Goal: Information Seeking & Learning: Learn about a topic

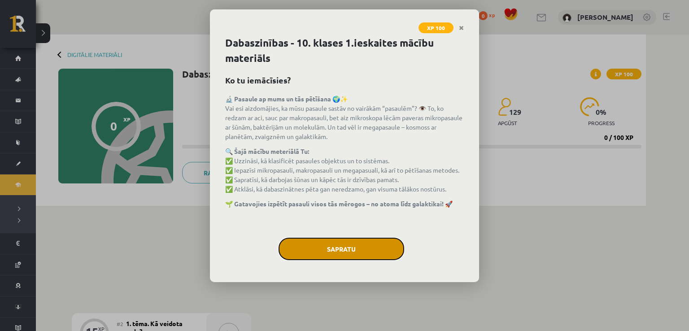
click at [327, 249] on button "Sapratu" at bounding box center [342, 249] width 126 height 22
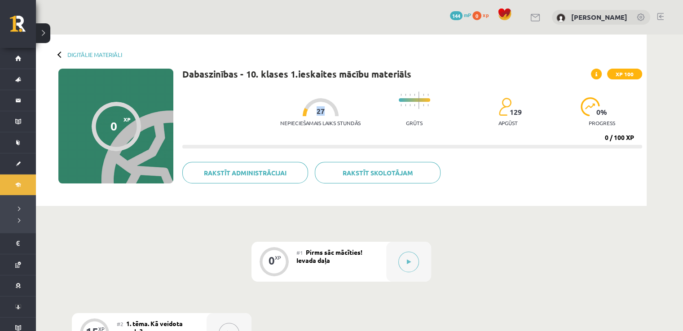
drag, startPoint x: 310, startPoint y: 108, endPoint x: 318, endPoint y: 107, distance: 7.7
click at [318, 107] on span "27" at bounding box center [320, 111] width 8 height 8
click at [321, 111] on div at bounding box center [320, 107] width 36 height 18
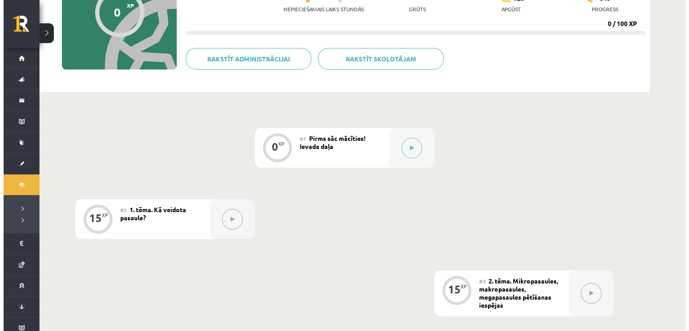
scroll to position [135, 0]
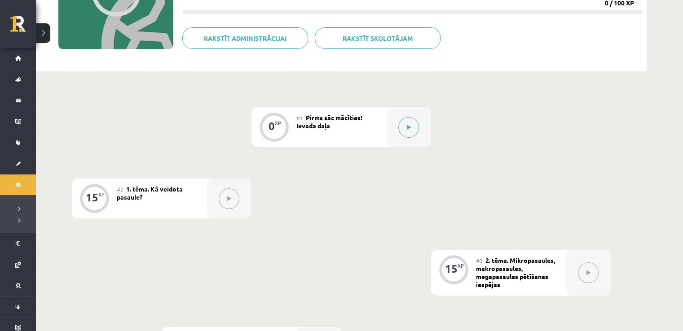
click at [410, 129] on icon at bounding box center [409, 127] width 4 height 5
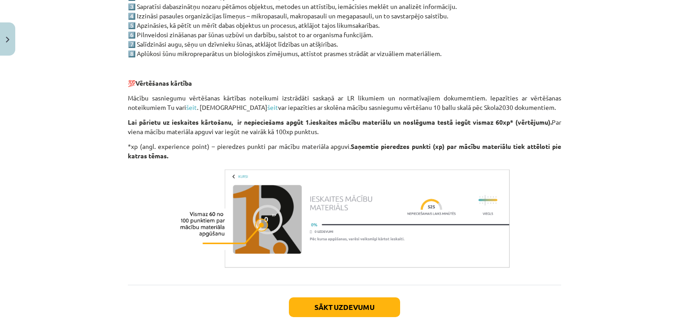
scroll to position [705, 0]
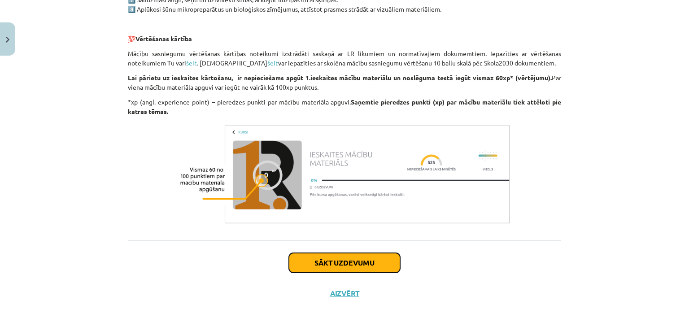
click at [305, 266] on button "Sākt uzdevumu" at bounding box center [344, 263] width 111 height 20
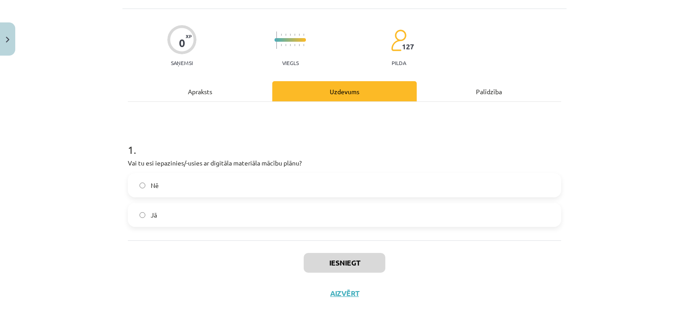
scroll to position [22, 0]
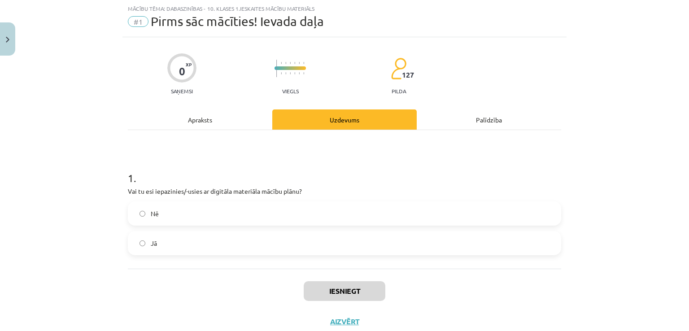
click at [214, 210] on label "Nē" at bounding box center [345, 213] width 432 height 22
click at [222, 242] on label "Jā" at bounding box center [345, 243] width 432 height 22
click at [333, 286] on button "Iesniegt" at bounding box center [345, 291] width 82 height 20
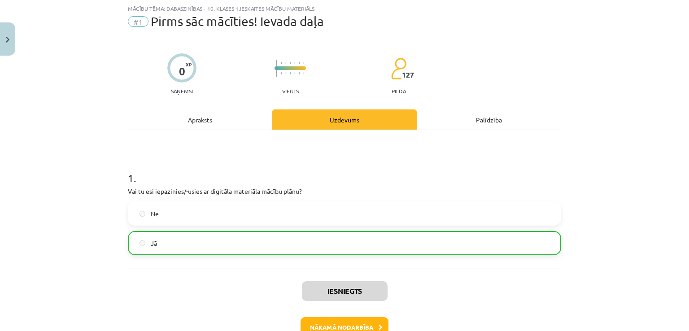
scroll to position [79, 0]
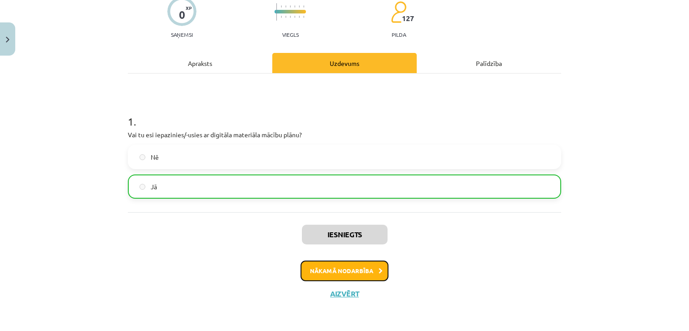
click at [346, 277] on button "Nākamā nodarbība" at bounding box center [345, 271] width 88 height 21
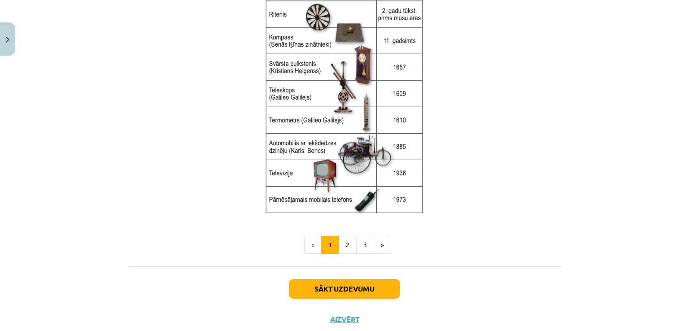
scroll to position [1206, 0]
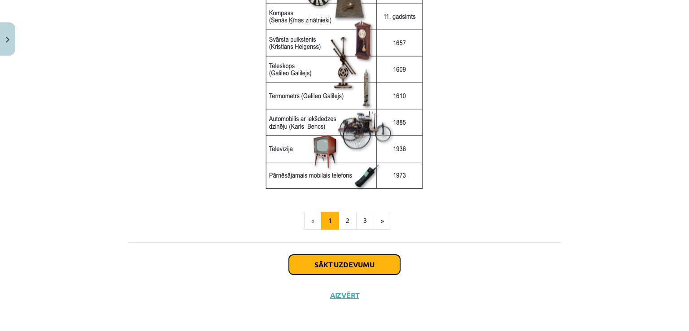
click at [336, 266] on button "Sākt uzdevumu" at bounding box center [344, 265] width 111 height 20
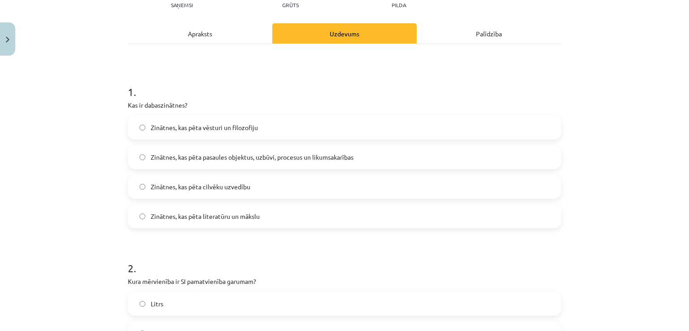
scroll to position [97, 0]
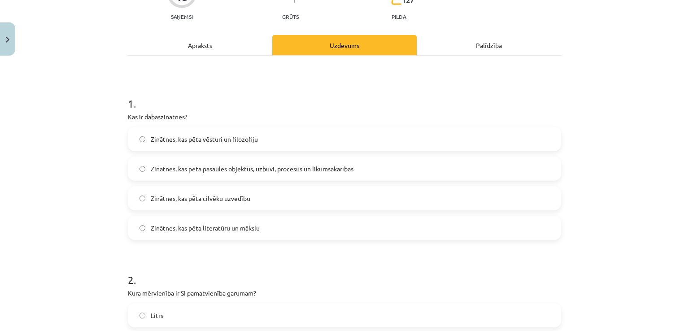
click at [243, 207] on label "Zinātnes, kas pēta cilvēku uzvedību" at bounding box center [345, 198] width 432 height 22
click at [245, 227] on span "Zinātnes, kas pēta literatūru un mākslu" at bounding box center [205, 227] width 109 height 9
click at [258, 177] on label "Zinātnes, kas pēta pasaules objektus, uzbūvi, procesus un likumsakarības" at bounding box center [345, 169] width 432 height 22
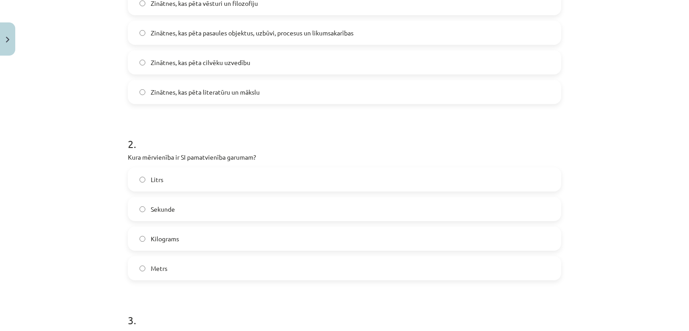
scroll to position [276, 0]
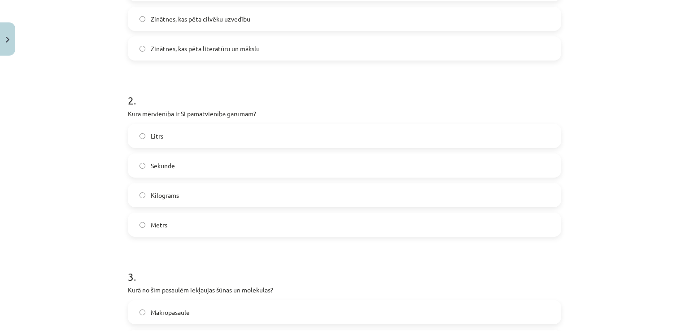
click at [158, 232] on label "Metrs" at bounding box center [345, 225] width 432 height 22
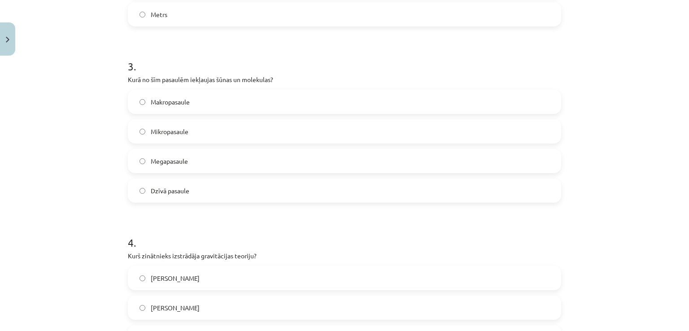
scroll to position [501, 0]
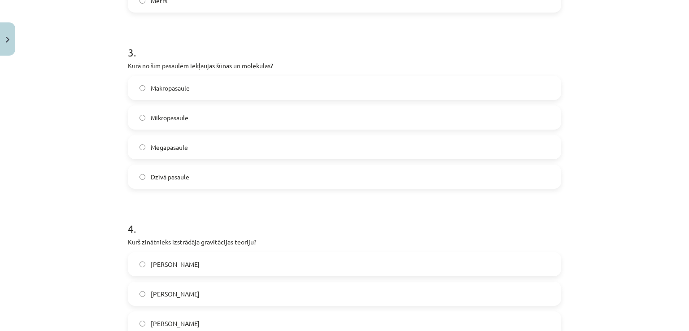
click at [181, 118] on span "Mikropasaule" at bounding box center [170, 117] width 38 height 9
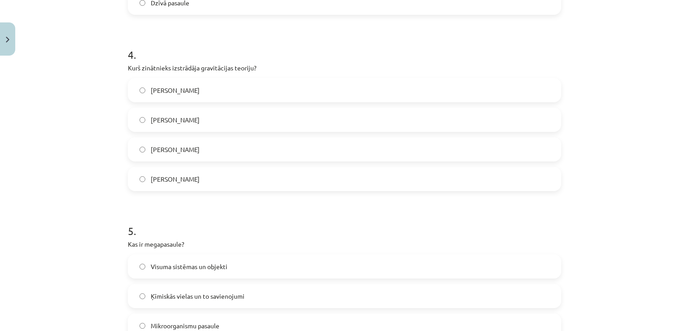
scroll to position [680, 0]
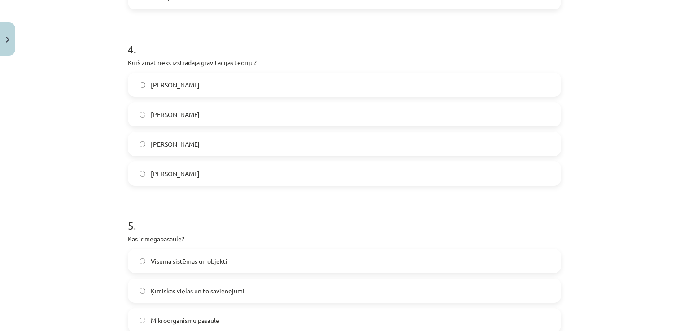
click at [180, 180] on label "Alberts Einšteins" at bounding box center [345, 173] width 432 height 22
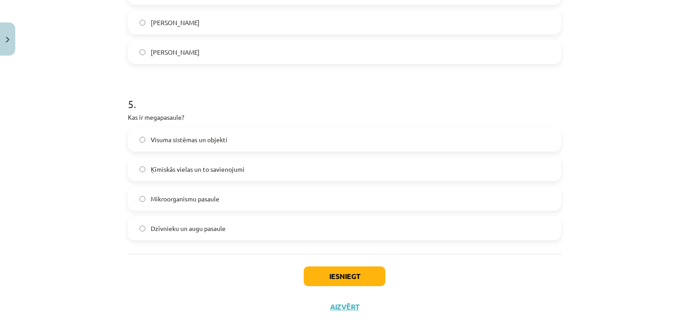
scroll to position [815, 0]
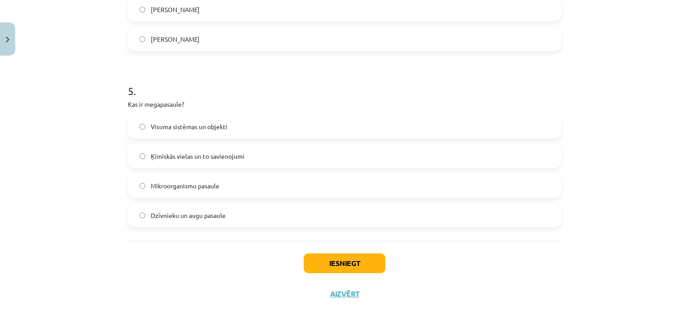
click at [188, 130] on span "Visuma sistēmas un objekti" at bounding box center [189, 126] width 77 height 9
click at [331, 264] on button "Iesniegt" at bounding box center [345, 264] width 82 height 20
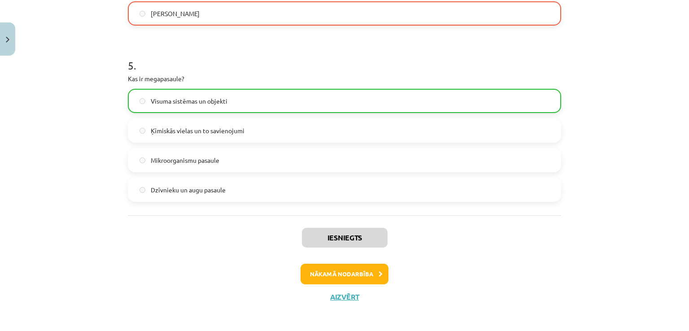
scroll to position [844, 0]
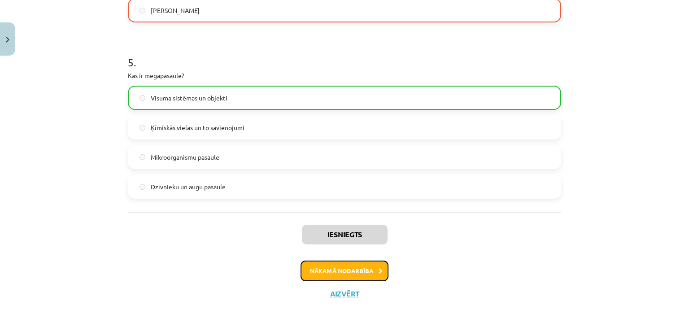
click at [359, 271] on button "Nākamā nodarbība" at bounding box center [345, 271] width 88 height 21
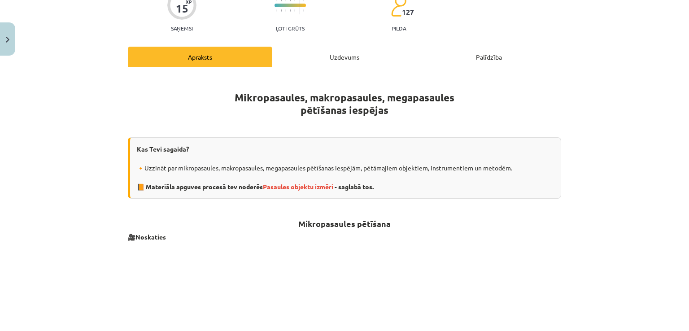
scroll to position [136, 0]
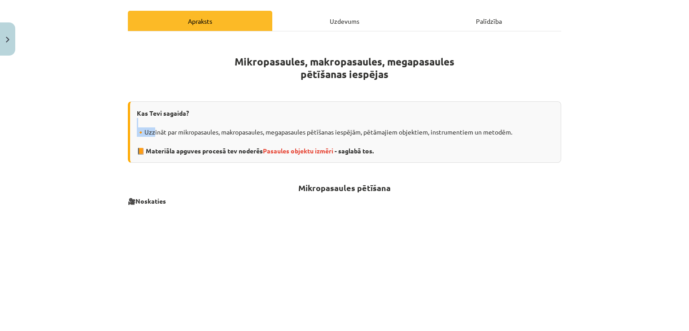
drag, startPoint x: 149, startPoint y: 128, endPoint x: 254, endPoint y: 133, distance: 104.7
click at [264, 126] on div "Kas Tevi sagaida? 🔸Uzzināt par mikropasaules, makropasaules, megapasaules pētīš…" at bounding box center [344, 131] width 433 height 61
click at [254, 133] on div "Kas Tevi sagaida? 🔸Uzzināt par mikropasaules, makropasaules, megapasaules pētīš…" at bounding box center [344, 131] width 433 height 61
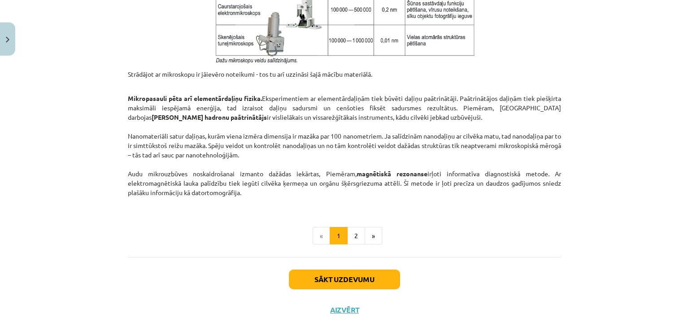
scroll to position [764, 0]
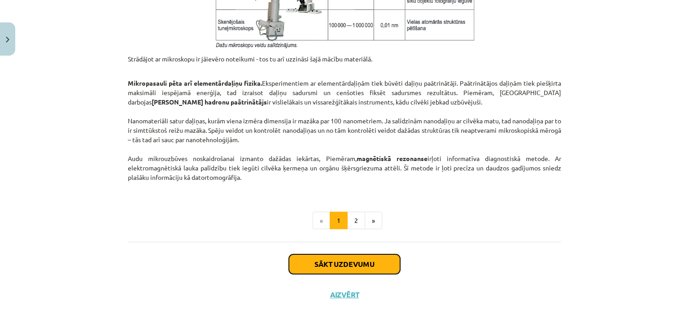
click at [361, 271] on button "Sākt uzdevumu" at bounding box center [344, 264] width 111 height 20
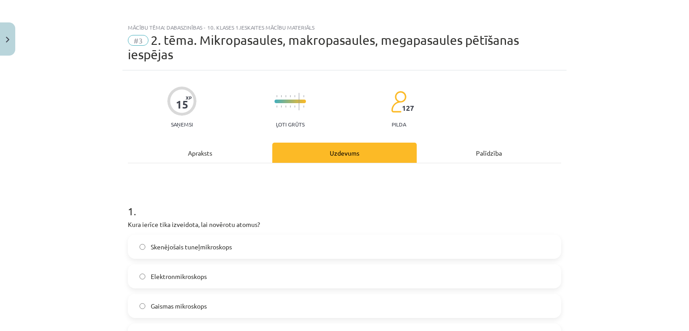
scroll to position [0, 0]
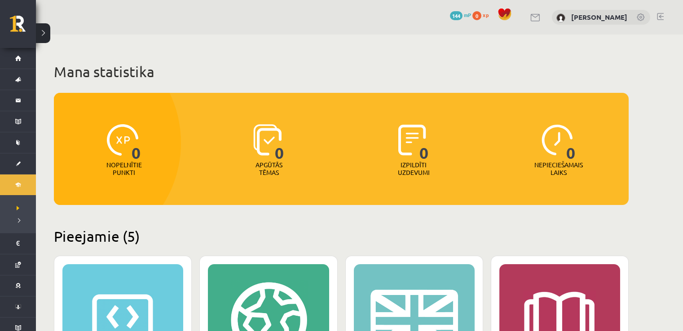
scroll to position [224, 0]
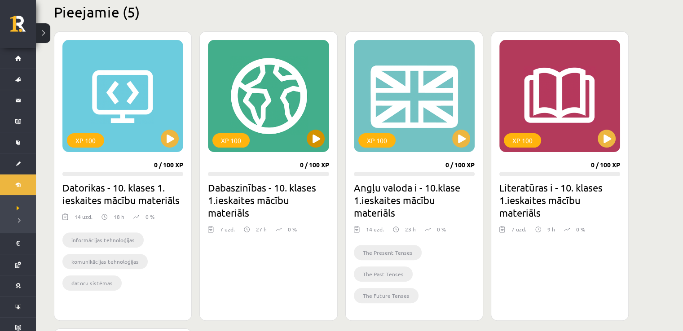
click at [324, 127] on div "XP 100" at bounding box center [268, 96] width 121 height 112
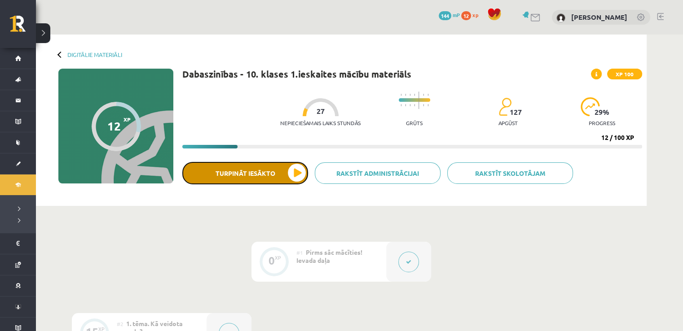
click at [289, 170] on button "Turpināt iesākto" at bounding box center [245, 173] width 126 height 22
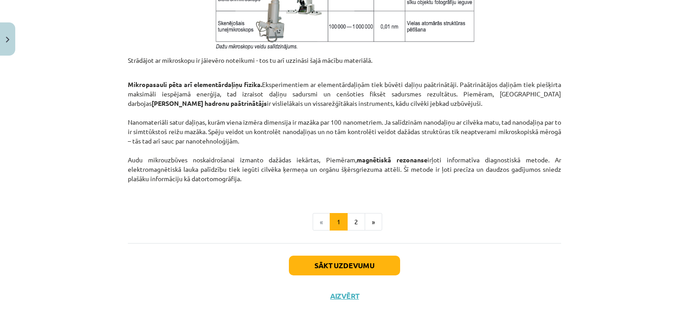
scroll to position [764, 0]
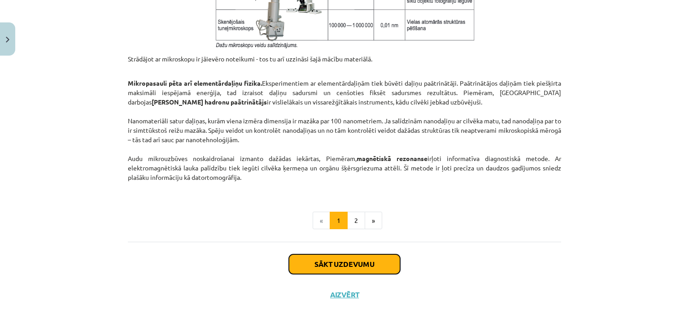
click at [368, 264] on button "Sākt uzdevumu" at bounding box center [344, 264] width 111 height 20
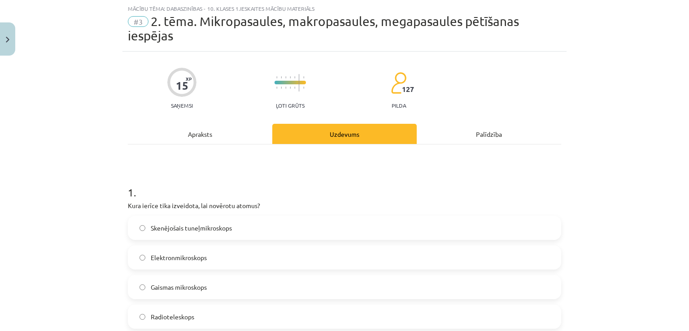
scroll to position [67, 0]
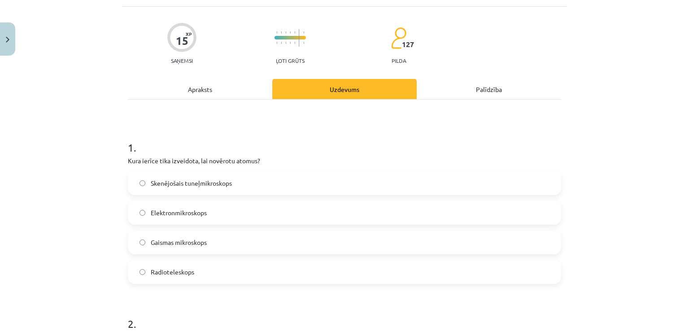
click at [265, 220] on label "Elektronmikroskops" at bounding box center [345, 212] width 432 height 22
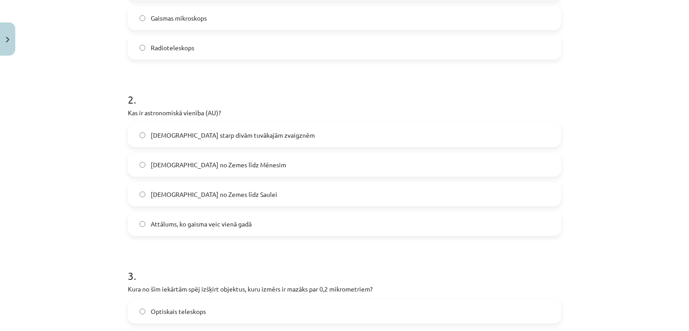
scroll to position [337, 0]
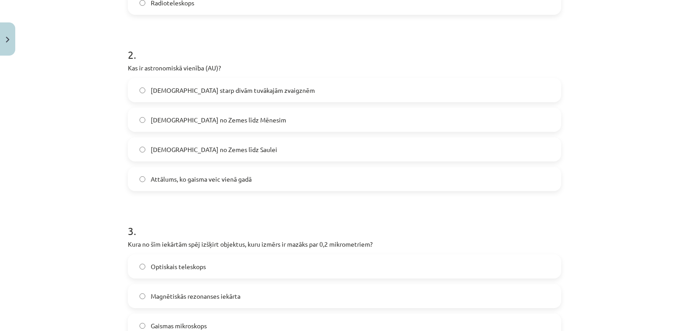
click at [204, 154] on label "Attālums no Zemes līdz Saulei" at bounding box center [345, 149] width 432 height 22
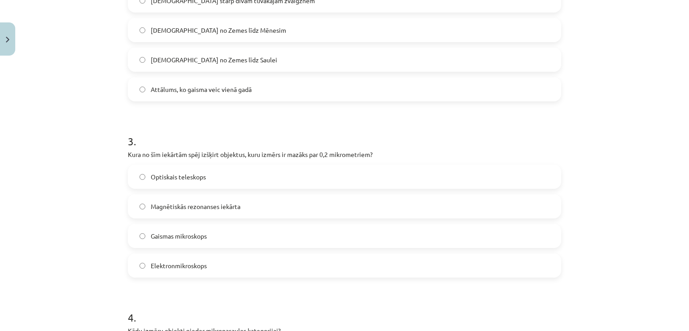
scroll to position [471, 0]
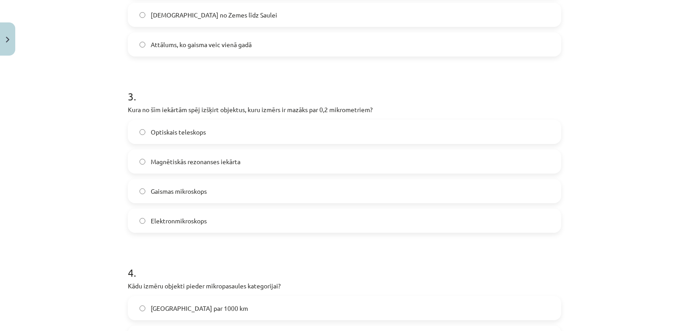
click at [251, 224] on label "Elektronmikroskops" at bounding box center [345, 221] width 432 height 22
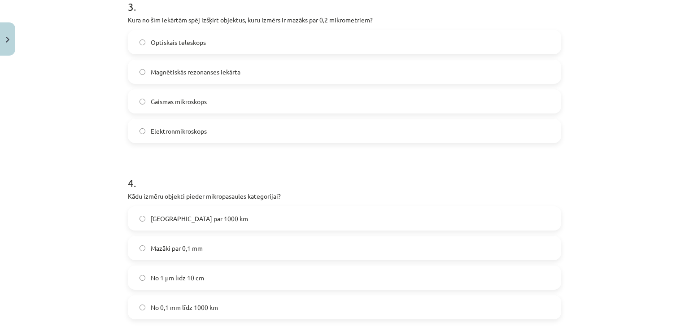
scroll to position [606, 0]
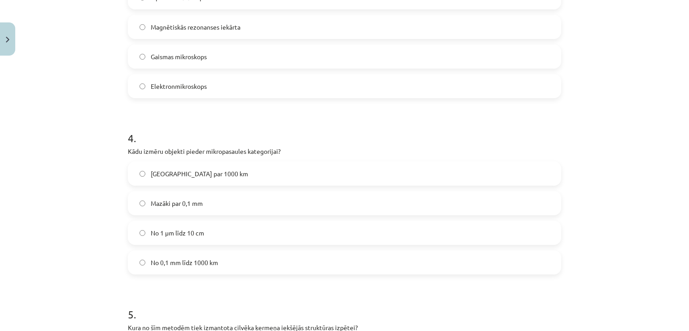
click at [235, 206] on label "Mazāki par 0,1 mm" at bounding box center [345, 203] width 432 height 22
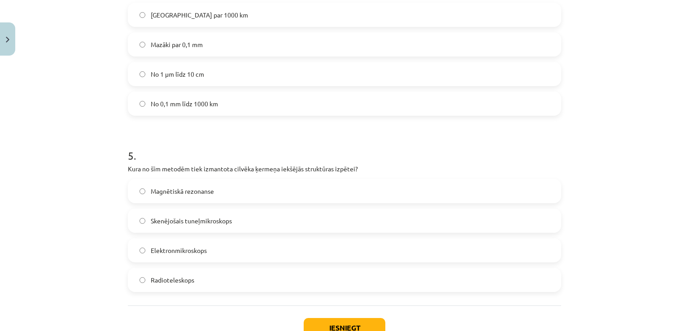
scroll to position [785, 0]
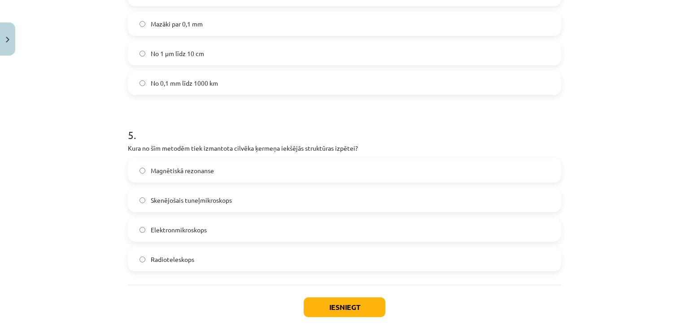
click at [253, 201] on label "Skenējošais tuneļmikroskops" at bounding box center [345, 200] width 432 height 22
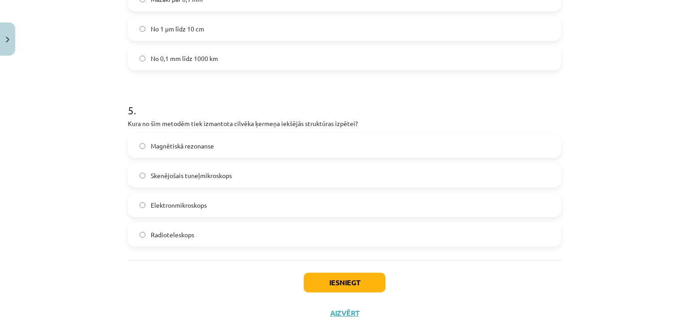
scroll to position [829, 0]
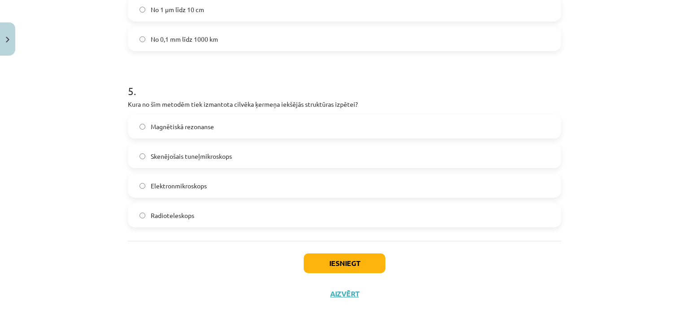
click at [305, 219] on label "Radioteleskops" at bounding box center [345, 215] width 432 height 22
click at [289, 160] on label "Skenējošais tuneļmikroskops" at bounding box center [345, 156] width 432 height 22
click at [339, 266] on button "Iesniegt" at bounding box center [345, 264] width 82 height 20
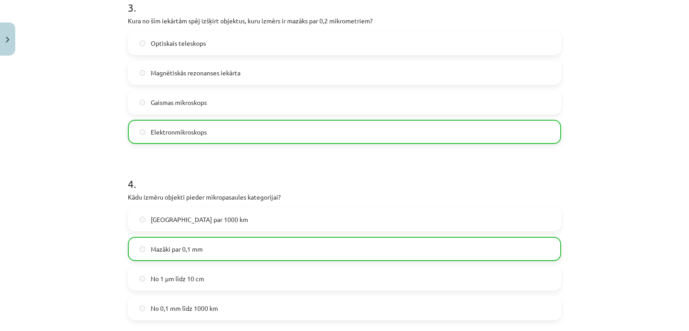
scroll to position [784, 0]
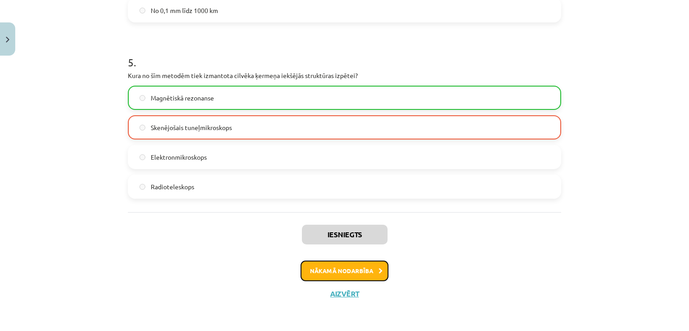
click at [359, 271] on button "Nākamā nodarbība" at bounding box center [345, 271] width 88 height 21
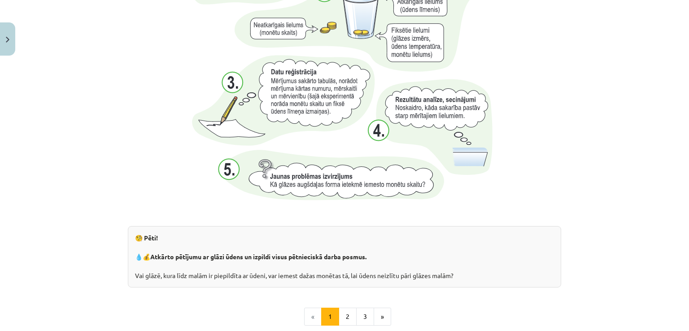
scroll to position [957, 0]
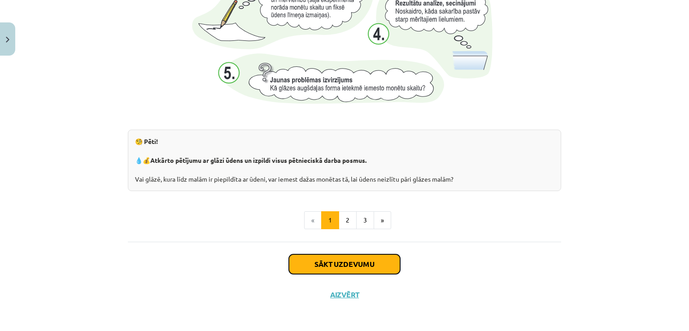
click at [337, 259] on button "Sākt uzdevumu" at bounding box center [344, 264] width 111 height 20
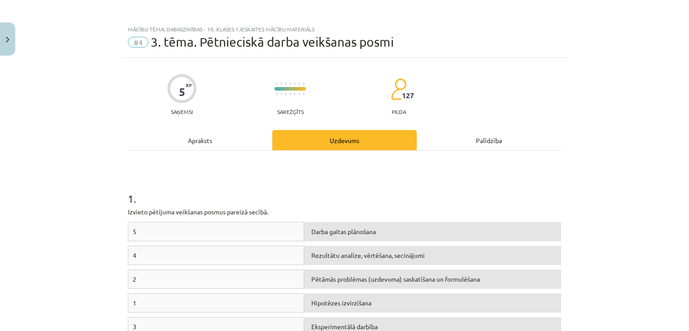
scroll to position [0, 0]
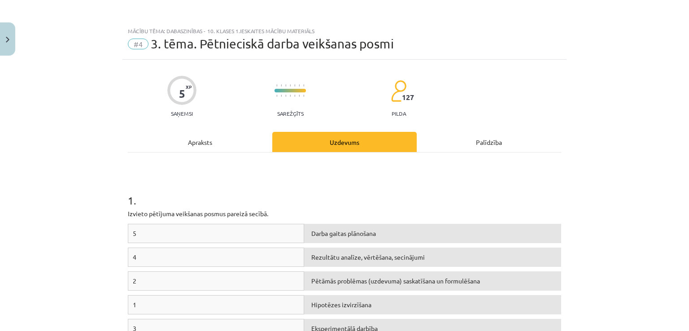
click at [212, 146] on div "Apraksts" at bounding box center [200, 142] width 144 height 20
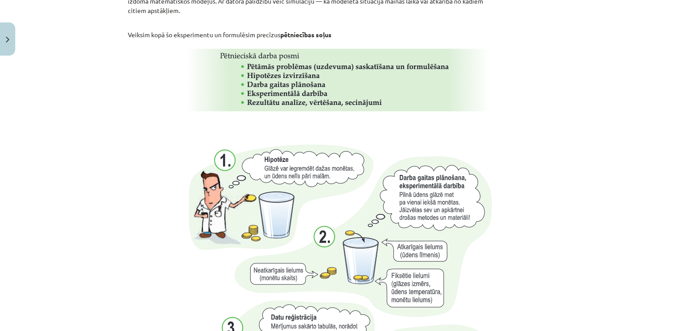
scroll to position [651, 0]
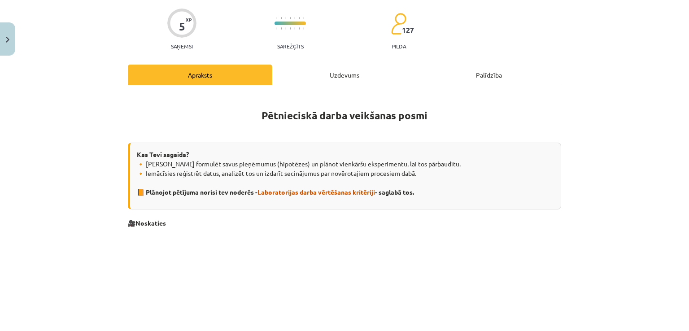
click at [329, 74] on div "Uzdevums" at bounding box center [344, 75] width 144 height 20
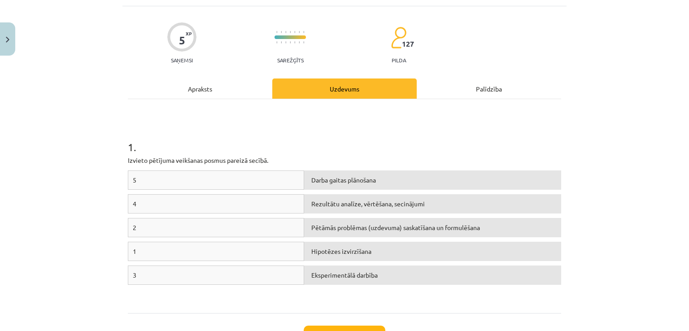
scroll to position [112, 0]
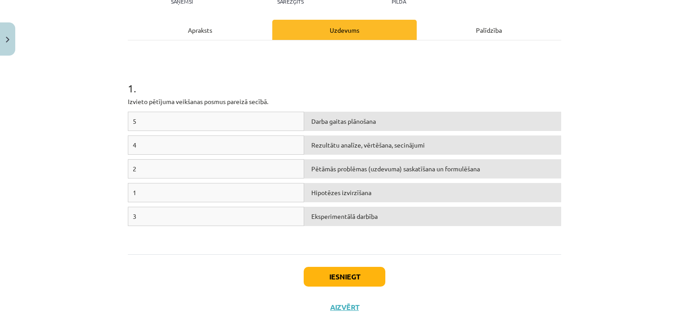
click at [155, 189] on div "1" at bounding box center [216, 192] width 176 height 19
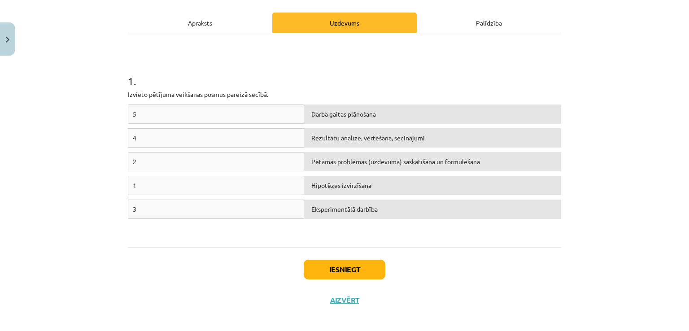
scroll to position [126, 0]
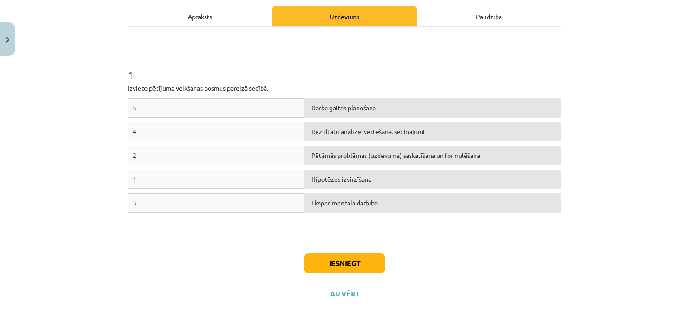
click at [150, 108] on div "5" at bounding box center [216, 107] width 176 height 19
click at [355, 105] on span "Darba gaitas plānošana" at bounding box center [343, 108] width 65 height 8
click at [363, 182] on div "Hipotēzes izvirzīšana" at bounding box center [432, 179] width 257 height 19
click at [135, 203] on div "3" at bounding box center [216, 202] width 176 height 19
click at [133, 203] on div "3" at bounding box center [216, 202] width 176 height 19
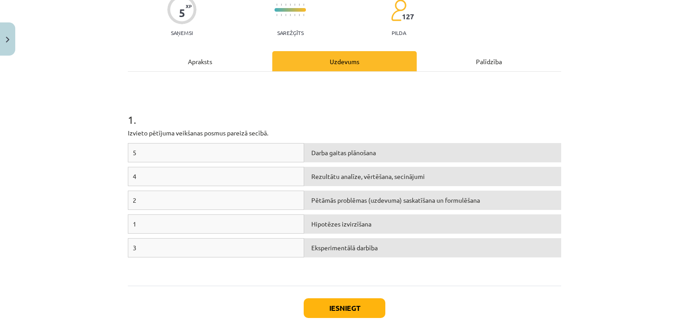
scroll to position [36, 0]
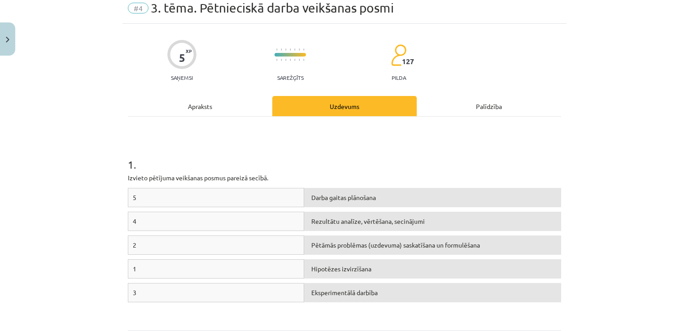
click at [203, 105] on div "Apraksts" at bounding box center [200, 106] width 144 height 20
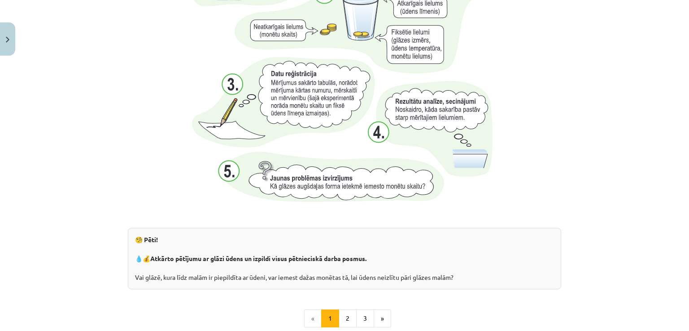
scroll to position [920, 0]
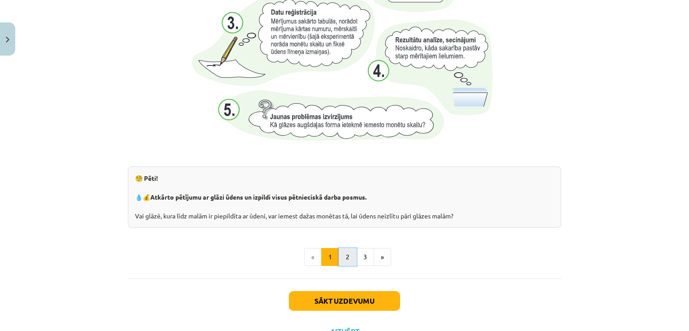
click at [340, 257] on button "2" at bounding box center [348, 257] width 18 height 18
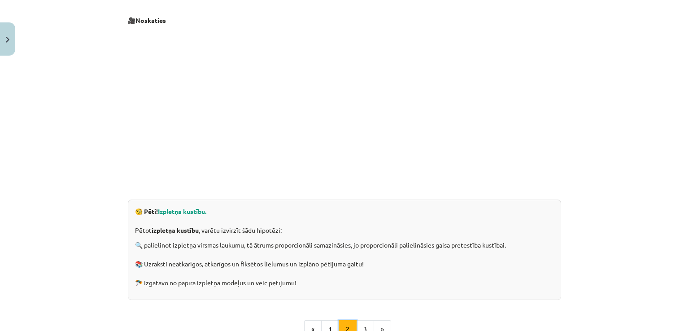
scroll to position [160, 0]
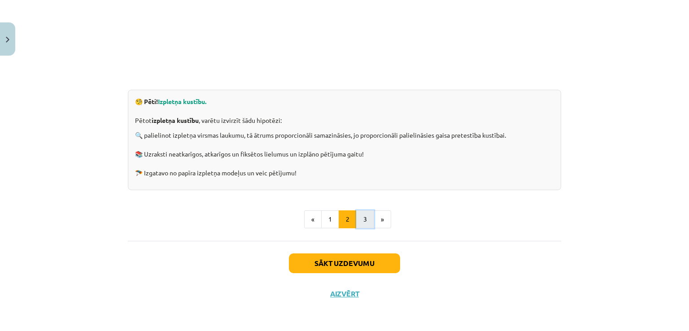
click at [358, 222] on button "3" at bounding box center [365, 219] width 18 height 18
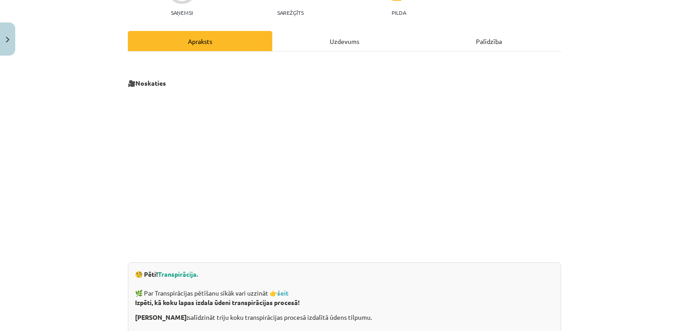
click at [328, 32] on div "Uzdevums" at bounding box center [344, 41] width 144 height 20
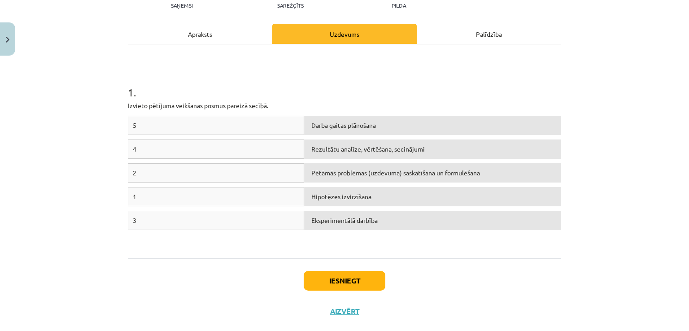
scroll to position [112, 0]
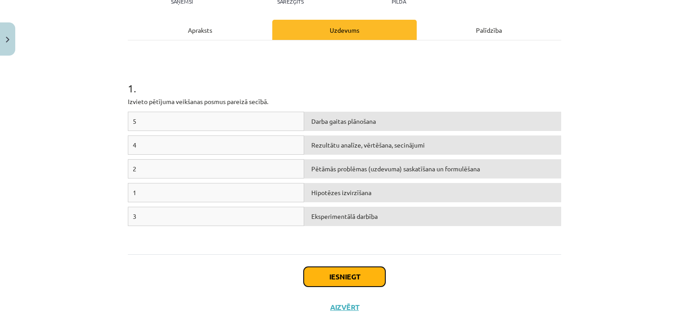
click at [346, 283] on button "Iesniegt" at bounding box center [345, 277] width 82 height 20
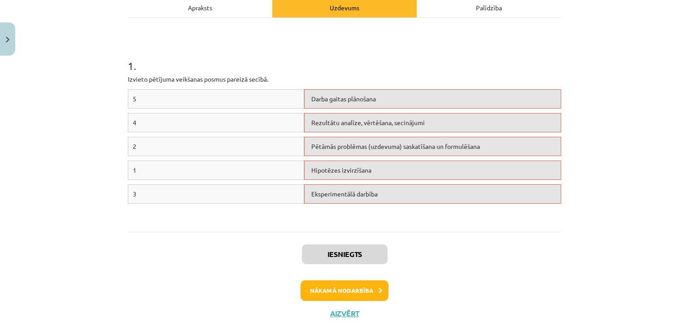
scroll to position [154, 0]
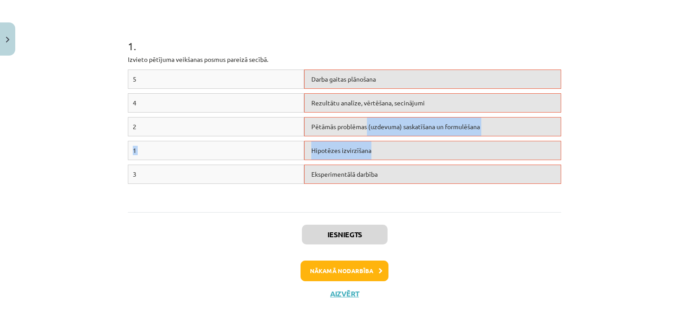
drag, startPoint x: 373, startPoint y: 159, endPoint x: 364, endPoint y: 129, distance: 31.4
click at [364, 129] on div "5 Darba gaitas plānošana 4 Rezultātu analīze, vērtēšana, secinājumi 2 Pētāmās p…" at bounding box center [344, 137] width 433 height 135
click at [360, 147] on span "Hipotēzes izvirzīšana" at bounding box center [341, 150] width 60 height 8
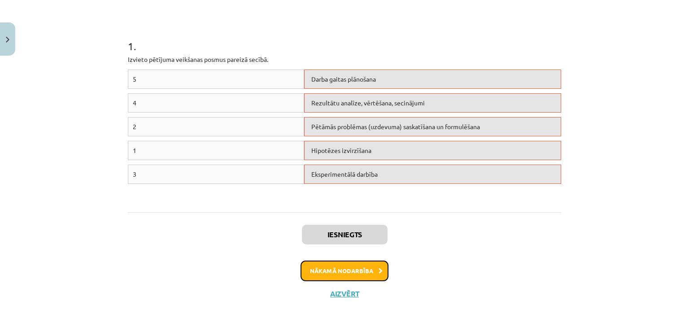
click at [339, 272] on button "Nākamā nodarbība" at bounding box center [345, 271] width 88 height 21
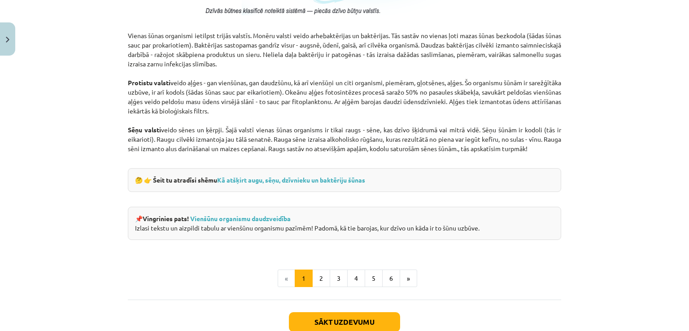
scroll to position [840, 0]
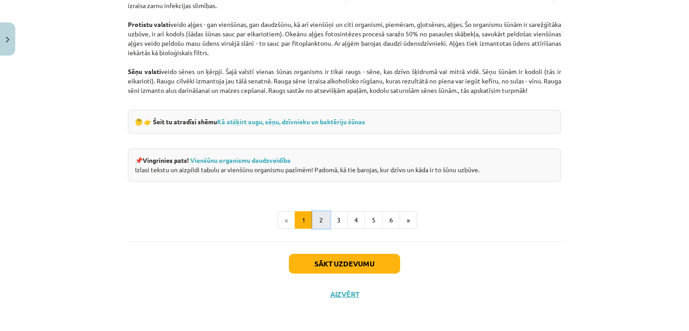
click at [318, 218] on button "2" at bounding box center [321, 220] width 18 height 18
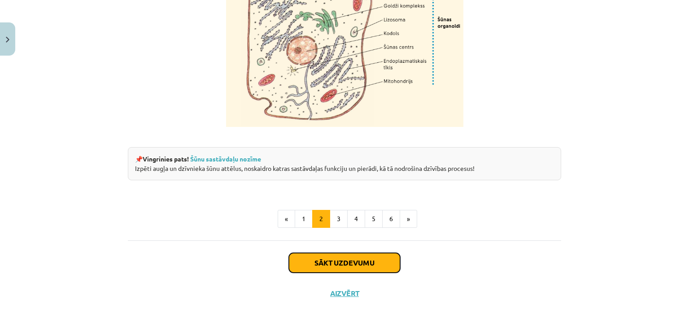
click at [346, 255] on button "Sākt uzdevumu" at bounding box center [344, 263] width 111 height 20
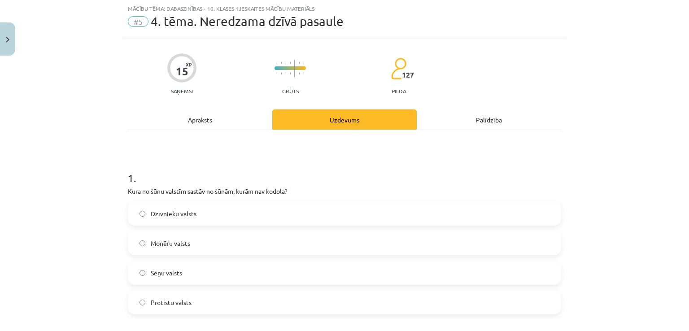
scroll to position [67, 0]
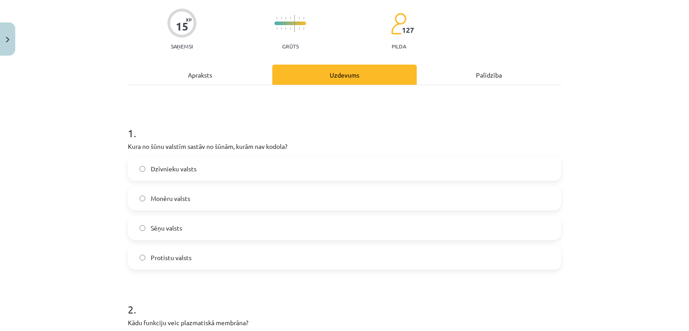
click at [231, 196] on label "Monēru valsts" at bounding box center [345, 198] width 432 height 22
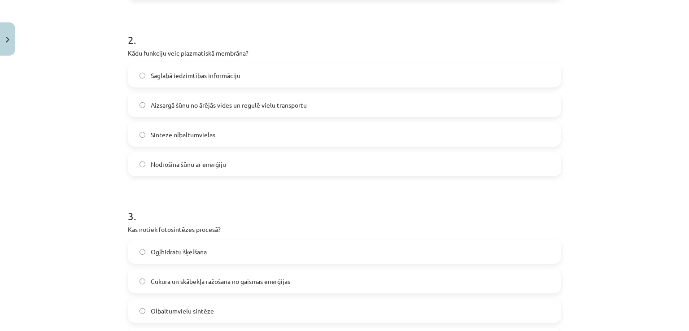
scroll to position [292, 0]
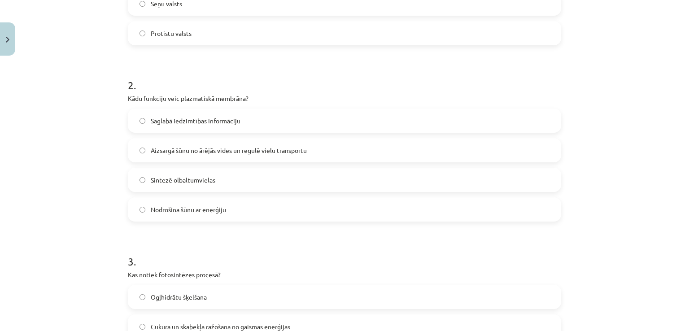
click at [273, 120] on label "Saglabā iedzimtības informāciju" at bounding box center [345, 120] width 432 height 22
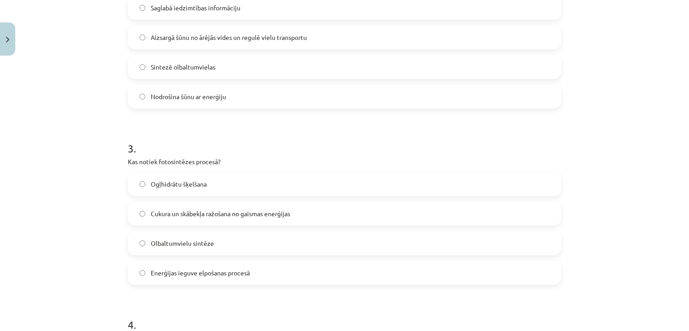
scroll to position [426, 0]
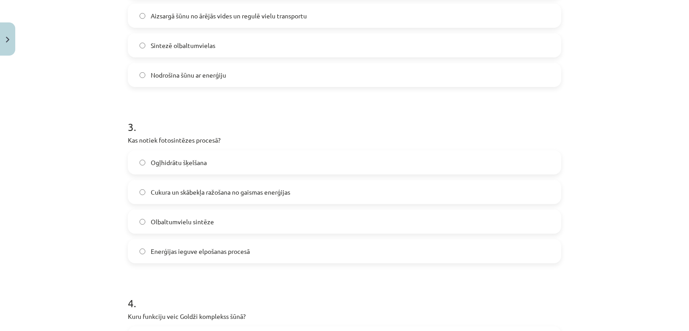
click at [143, 162] on label "Ogļhidrātu šķelšana" at bounding box center [345, 162] width 432 height 22
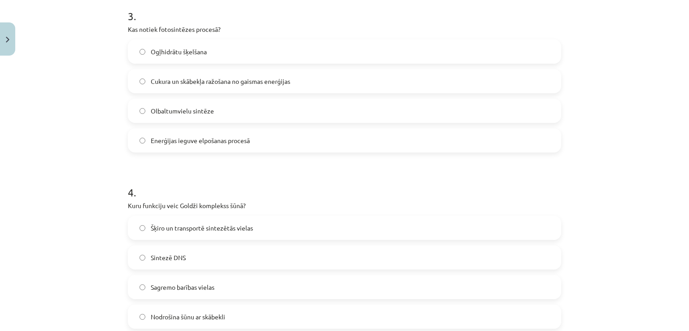
scroll to position [516, 0]
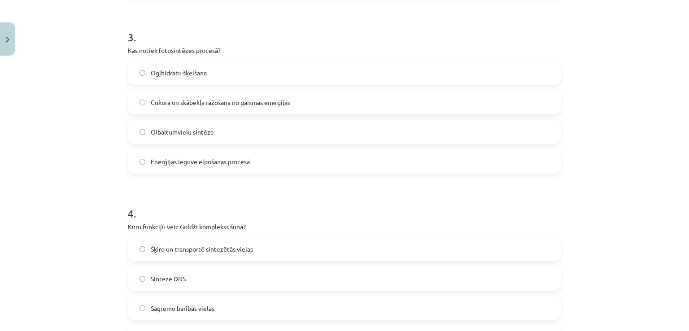
click at [242, 164] on span "Enerģijas ieguve elpošanas procesā" at bounding box center [200, 161] width 99 height 9
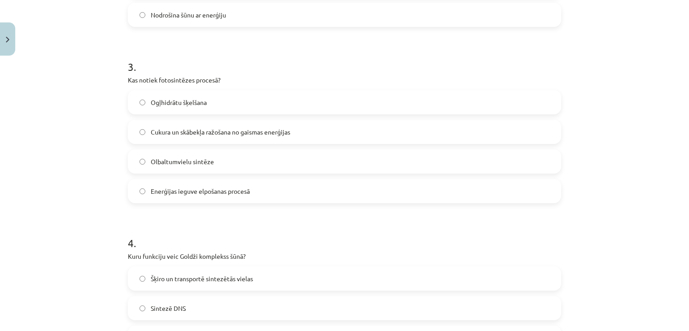
scroll to position [426, 0]
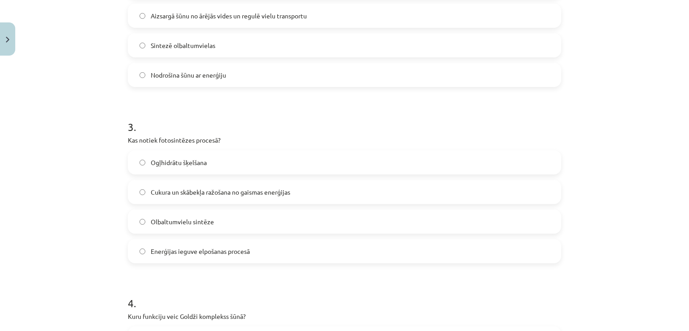
click at [248, 164] on label "Ogļhidrātu šķelšana" at bounding box center [345, 162] width 432 height 22
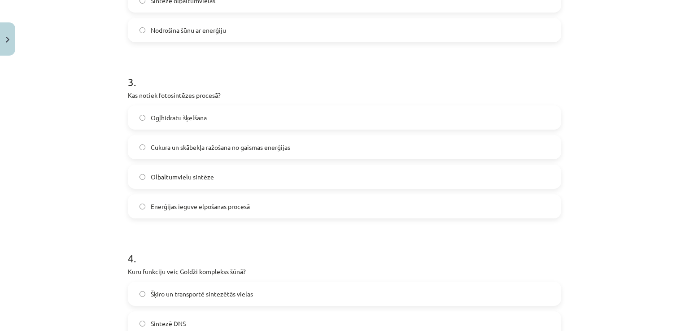
drag, startPoint x: 242, startPoint y: 208, endPoint x: 247, endPoint y: 203, distance: 6.7
click at [242, 208] on span "Enerģijas ieguve elpošanas procesā" at bounding box center [200, 206] width 99 height 9
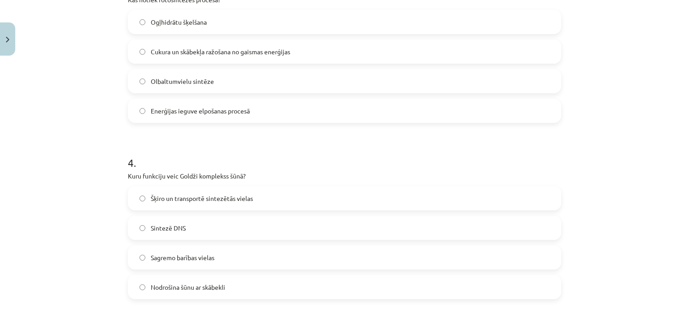
scroll to position [561, 0]
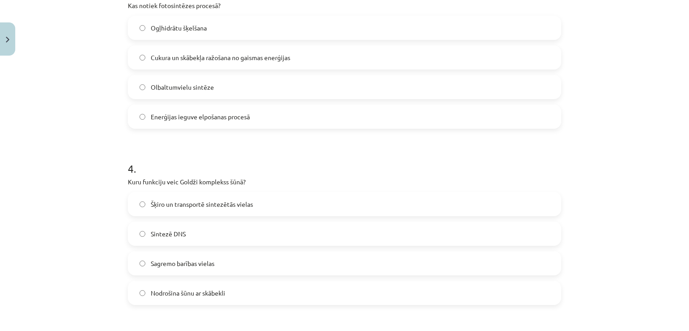
click at [216, 38] on label "Ogļhidrātu šķelšana" at bounding box center [345, 28] width 432 height 22
click at [247, 55] on span "Cukura un skābekļa ražošana no gaismas enerģijas" at bounding box center [221, 57] width 140 height 9
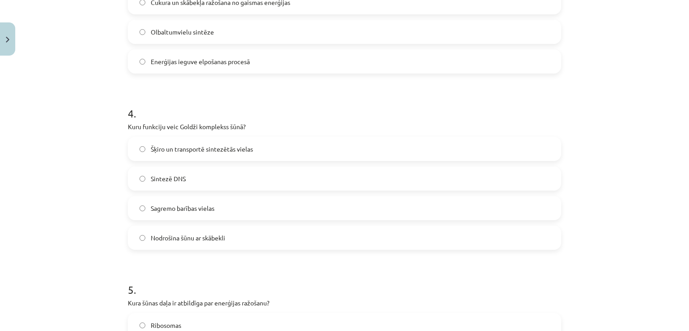
scroll to position [651, 0]
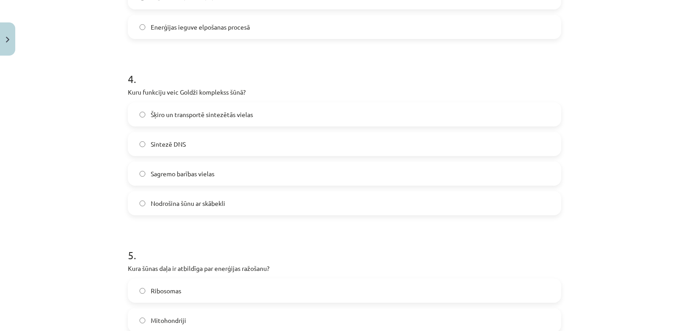
click at [256, 173] on label "Sagremo barības vielas" at bounding box center [345, 173] width 432 height 22
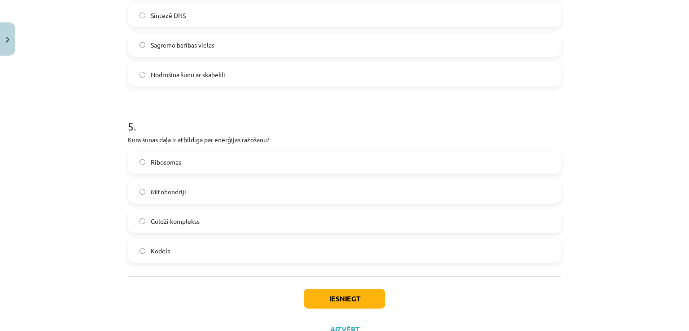
scroll to position [785, 0]
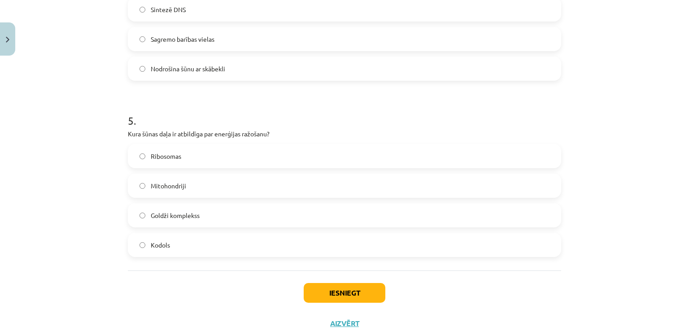
click at [272, 203] on div "Ribosomas Mitohondriji Goldži komplekss Kodols" at bounding box center [344, 200] width 433 height 113
click at [260, 219] on label "Goldži komplekss" at bounding box center [345, 215] width 432 height 22
click at [343, 293] on button "Iesniegt" at bounding box center [345, 293] width 82 height 20
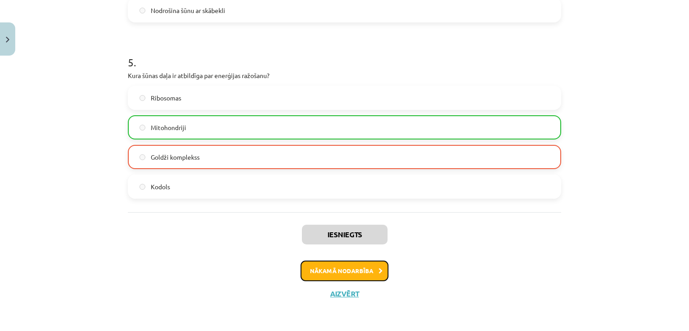
click at [371, 265] on button "Nākamā nodarbība" at bounding box center [345, 271] width 88 height 21
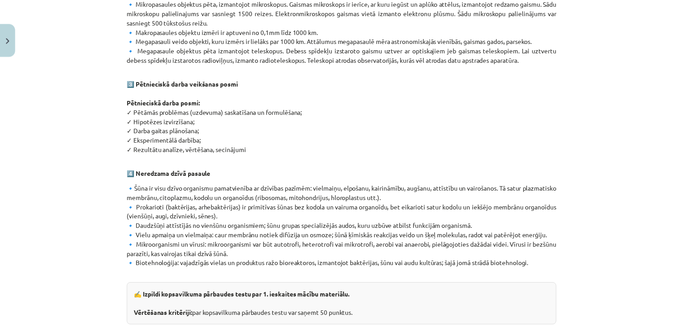
scroll to position [531, 0]
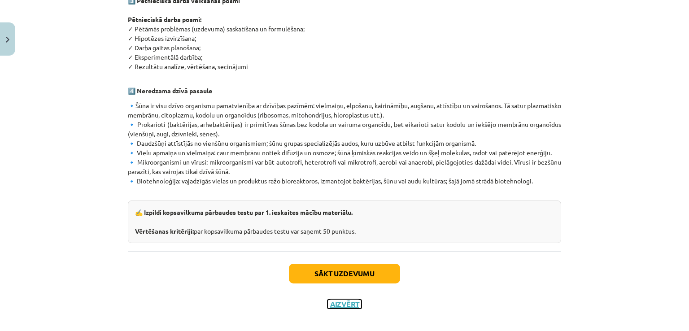
click at [346, 300] on button "Aizvērt" at bounding box center [345, 304] width 34 height 9
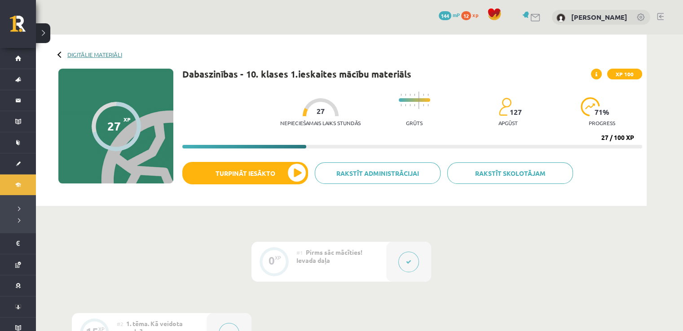
click at [79, 56] on link "Digitālie materiāli" at bounding box center [94, 54] width 55 height 7
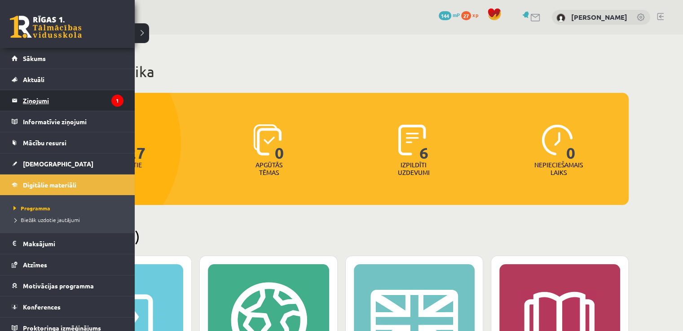
click at [35, 101] on legend "Ziņojumi 1" at bounding box center [73, 100] width 101 height 21
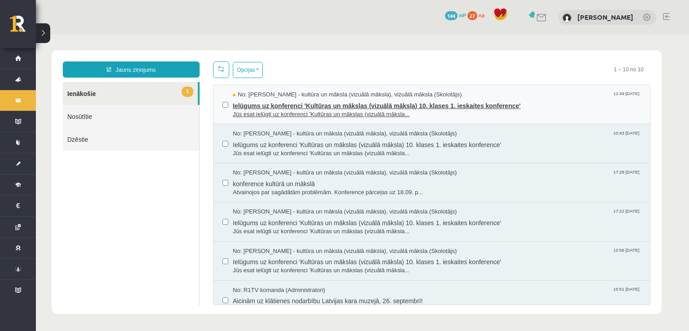
click at [320, 103] on span "Ielūgums uz konferenci 'Kultūras un mākslas (vizuālā māksla) 10. klases 1. iesk…" at bounding box center [437, 104] width 408 height 11
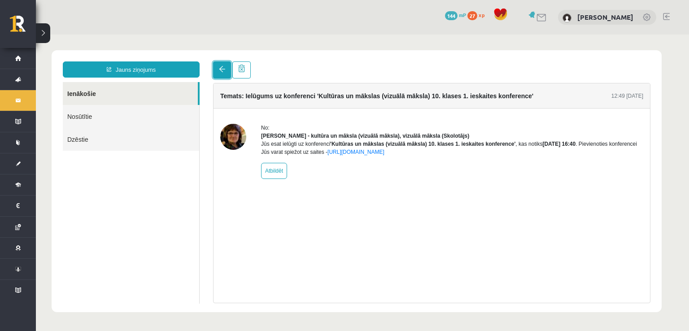
click at [219, 69] on span at bounding box center [222, 69] width 6 height 6
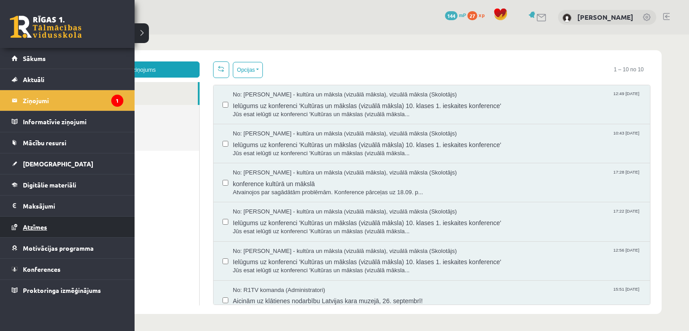
click at [68, 224] on link "Atzīmes" at bounding box center [68, 227] width 112 height 21
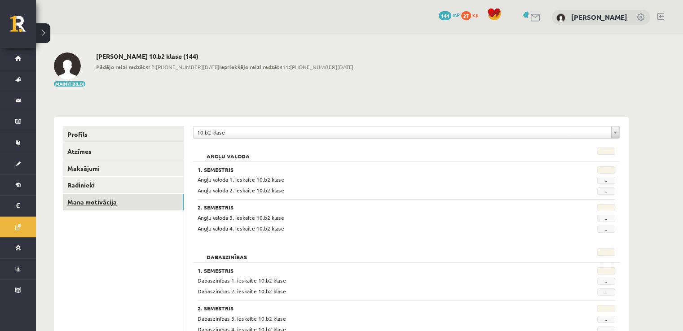
click at [102, 202] on link "Mana motivācija" at bounding box center [123, 202] width 121 height 17
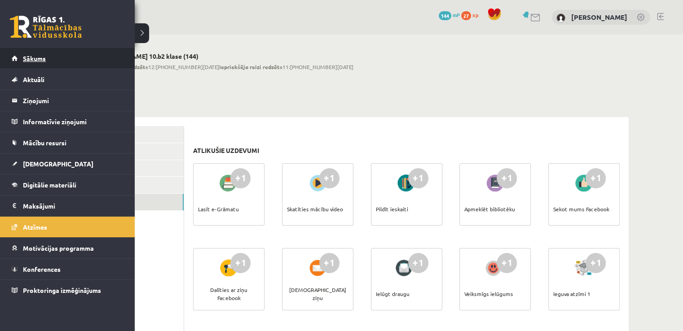
click at [18, 56] on link "Sākums" at bounding box center [68, 58] width 112 height 21
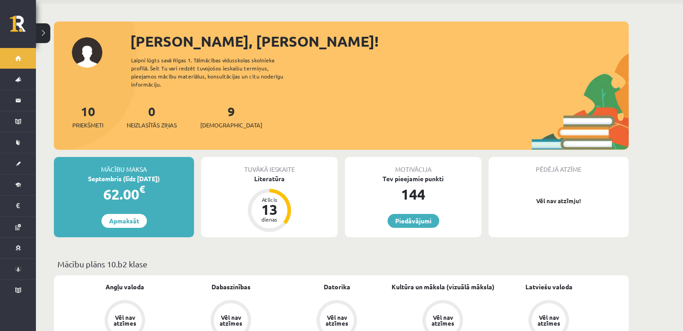
scroll to position [45, 0]
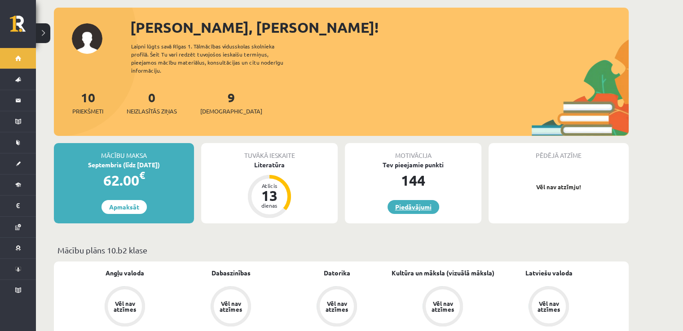
click at [420, 200] on link "Piedāvājumi" at bounding box center [413, 207] width 52 height 14
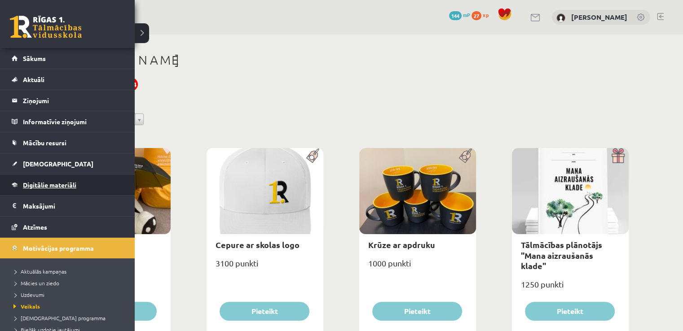
click at [43, 184] on span "Digitālie materiāli" at bounding box center [49, 185] width 53 height 8
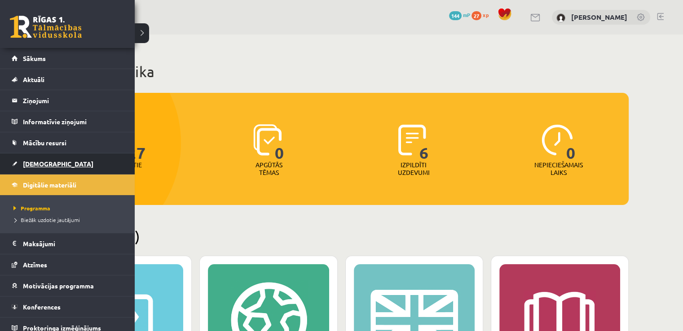
click at [27, 157] on link "[DEMOGRAPHIC_DATA]" at bounding box center [68, 163] width 112 height 21
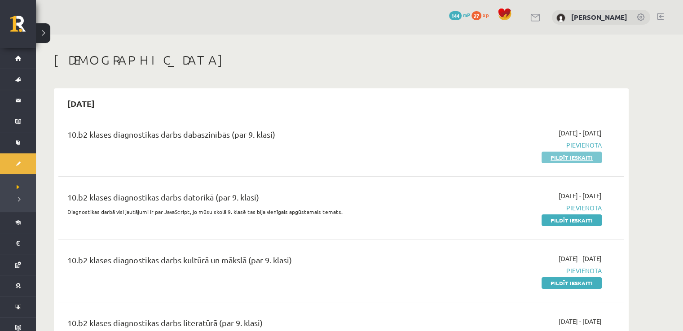
click at [558, 155] on link "Pildīt ieskaiti" at bounding box center [571, 158] width 60 height 12
